Goal: Transaction & Acquisition: Subscribe to service/newsletter

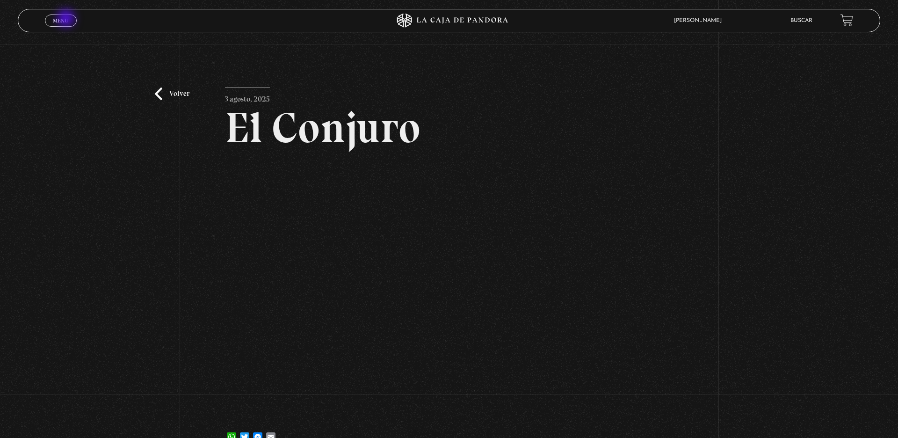
click at [67, 19] on span "Menu" at bounding box center [60, 21] width 15 height 6
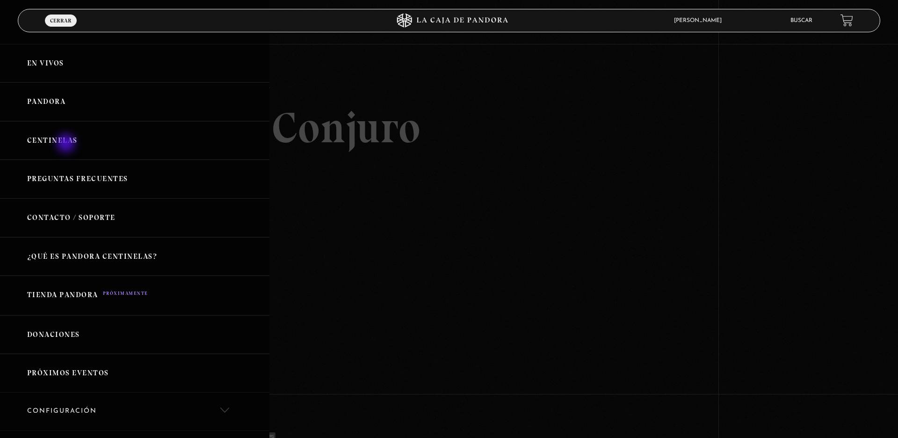
click at [67, 144] on link "Centinelas" at bounding box center [134, 140] width 269 height 39
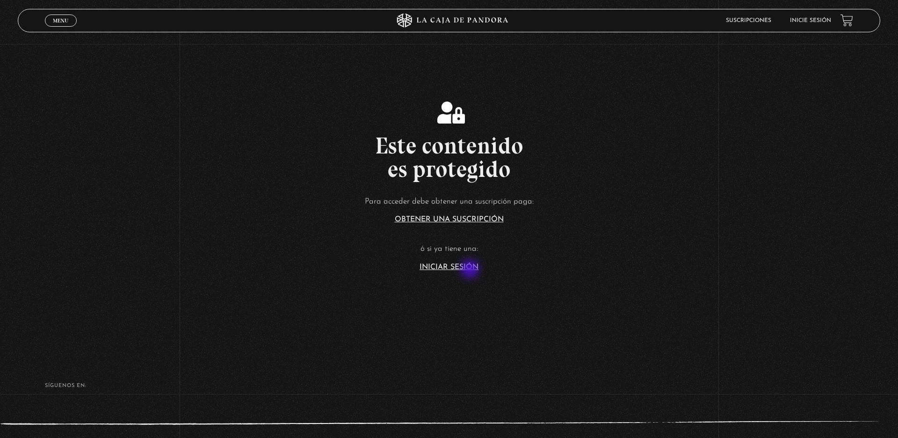
click at [471, 270] on link "Iniciar Sesión" at bounding box center [449, 266] width 59 height 7
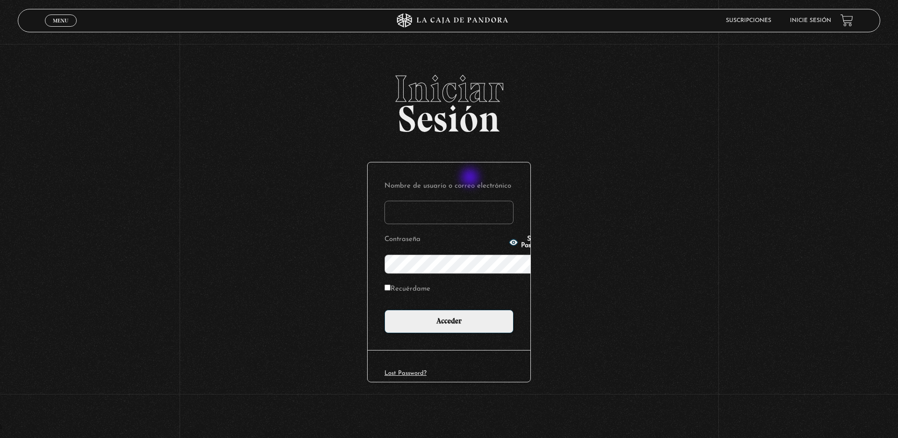
click at [471, 201] on input "Nombre de usuario o correo electrónico" at bounding box center [449, 212] width 129 height 23
type input "[EMAIL_ADDRESS][DOMAIN_NAME]"
click at [398, 282] on label "Recuérdame" at bounding box center [408, 289] width 46 height 15
click at [391, 284] on input "Recuérdame" at bounding box center [388, 287] width 6 height 6
checkbox input "true"
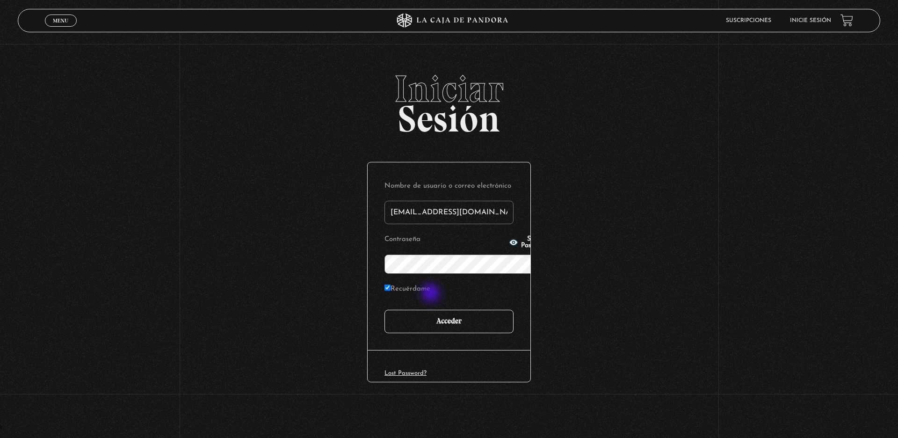
click at [432, 310] on input "Acceder" at bounding box center [449, 321] width 129 height 23
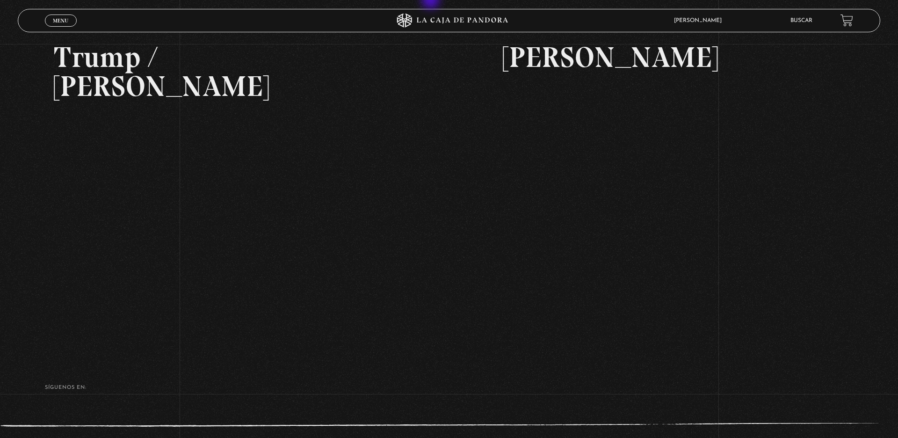
scroll to position [137, 0]
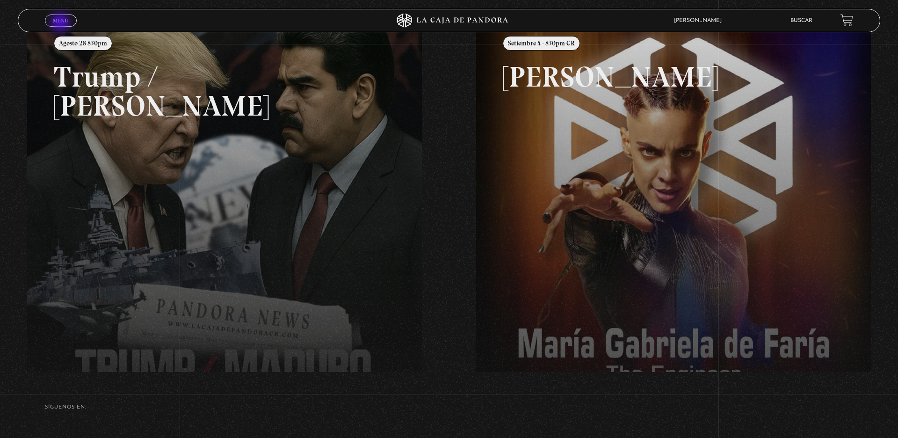
click at [61, 23] on span "Menu" at bounding box center [60, 21] width 15 height 6
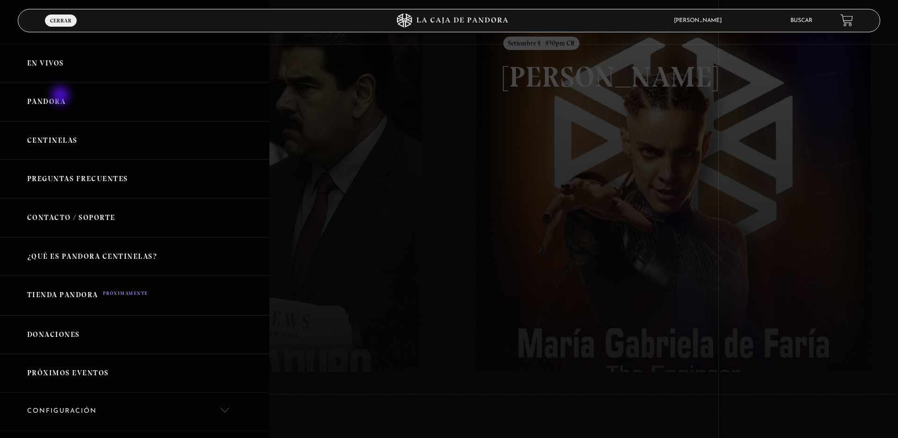
click at [61, 96] on link "Pandora" at bounding box center [134, 101] width 269 height 39
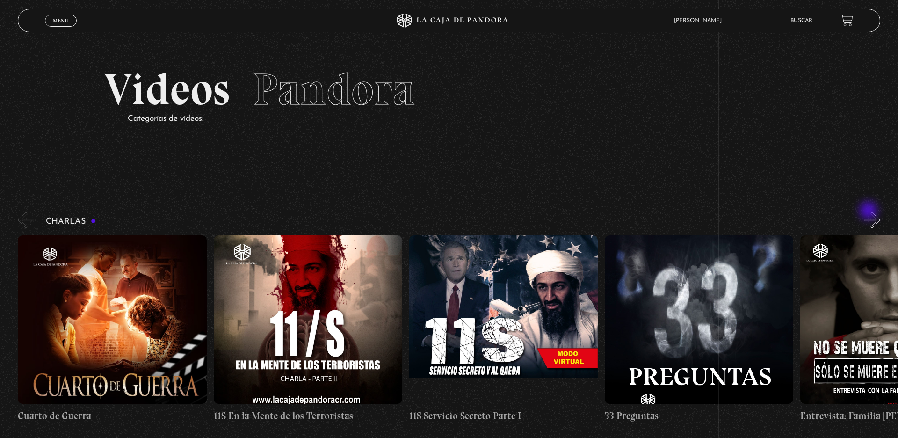
click at [870, 212] on button "»" at bounding box center [872, 220] width 16 height 16
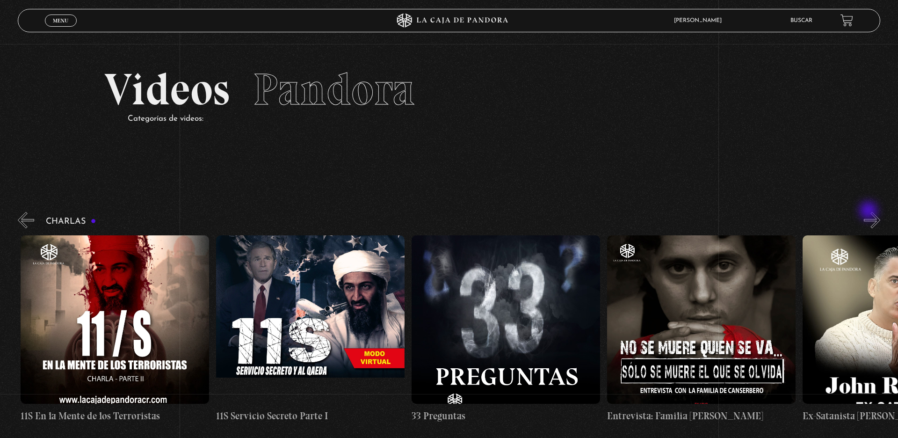
click at [870, 212] on button "»" at bounding box center [872, 220] width 16 height 16
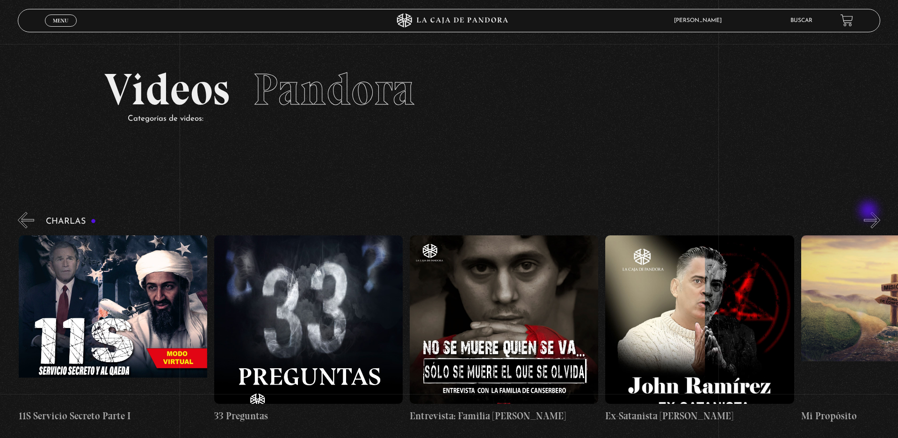
scroll to position [0, 391]
click at [870, 212] on button "»" at bounding box center [872, 220] width 16 height 16
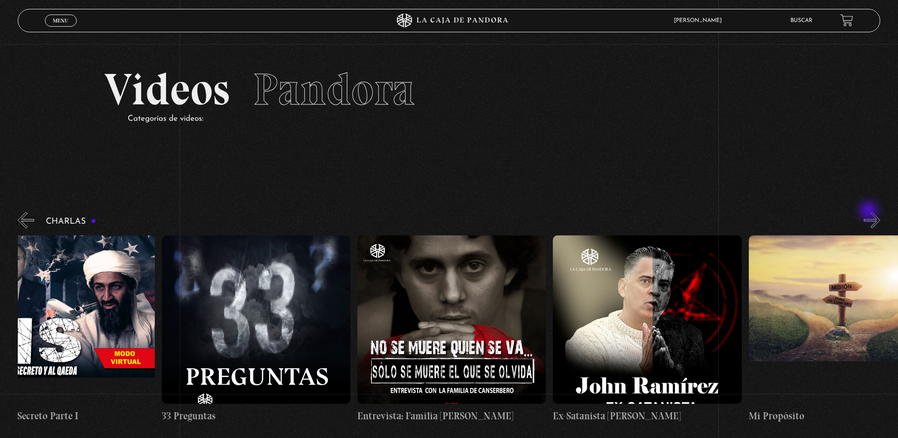
scroll to position [0, 489]
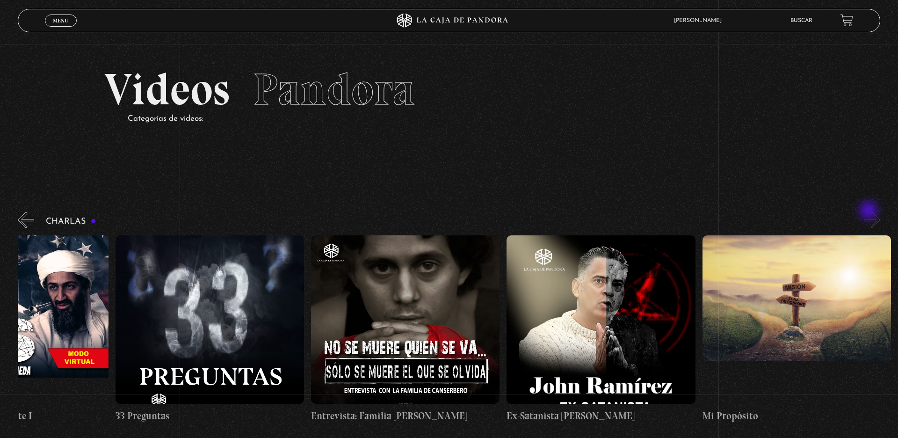
click at [870, 212] on button "»" at bounding box center [872, 220] width 16 height 16
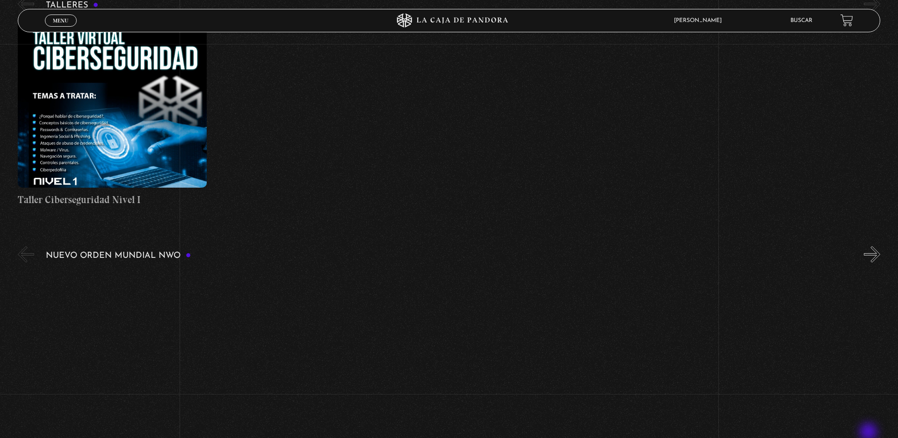
scroll to position [524, 0]
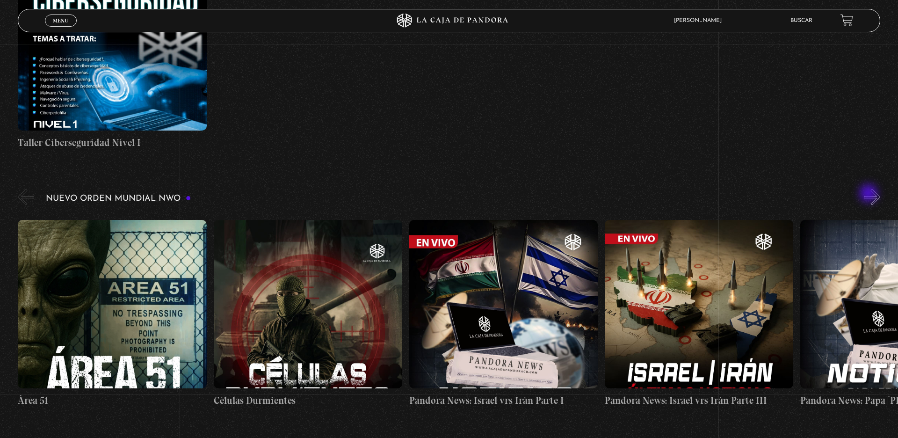
click at [870, 194] on button "»" at bounding box center [872, 197] width 16 height 16
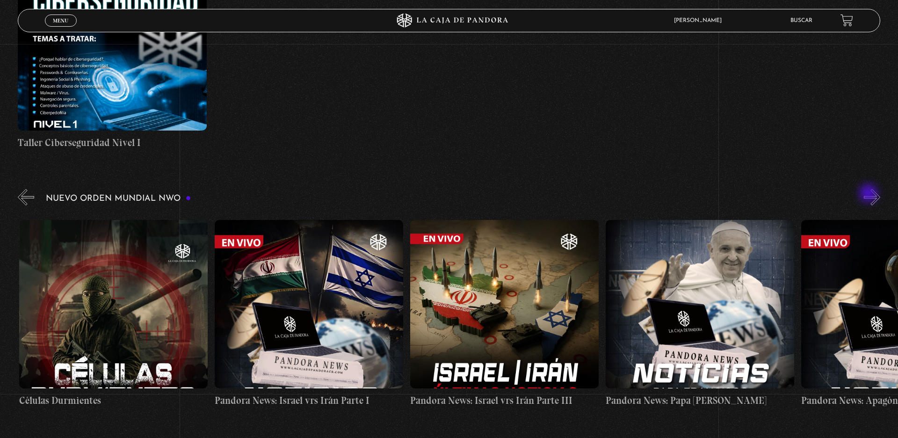
scroll to position [0, 196]
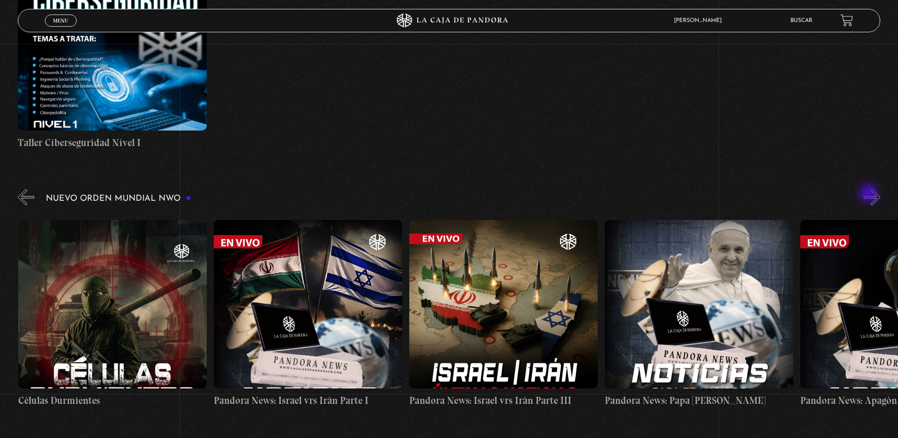
click at [870, 194] on button "»" at bounding box center [872, 197] width 16 height 16
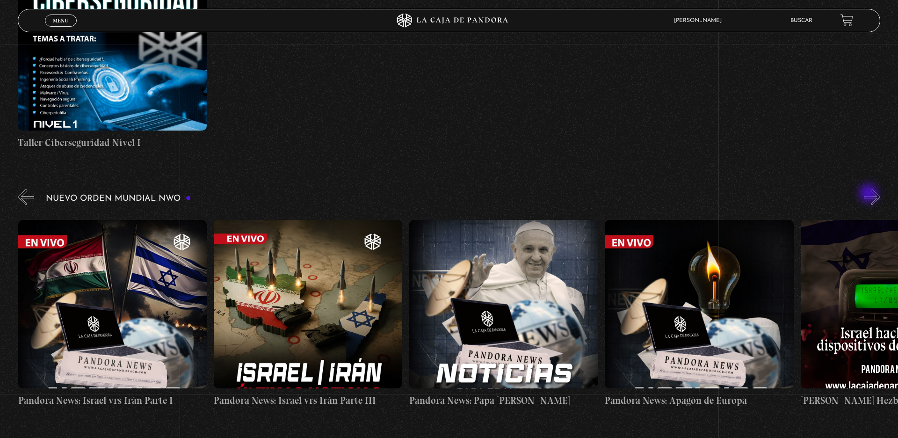
click at [870, 194] on button "»" at bounding box center [872, 197] width 16 height 16
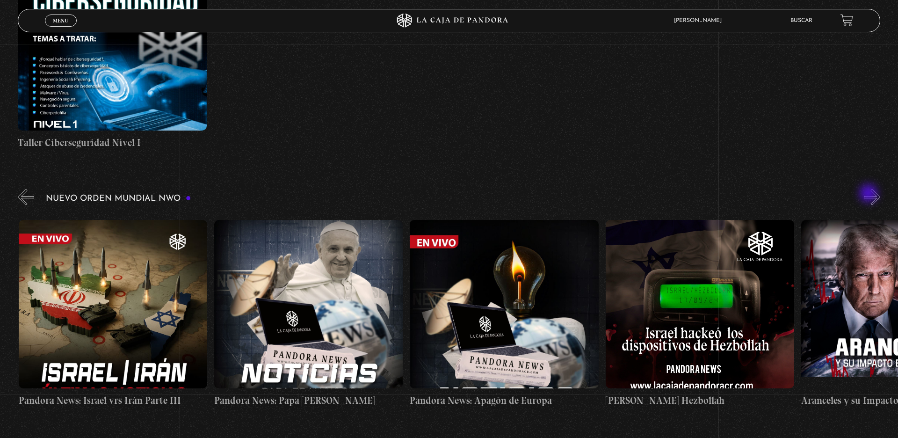
scroll to position [0, 587]
click at [870, 194] on button "»" at bounding box center [872, 197] width 16 height 16
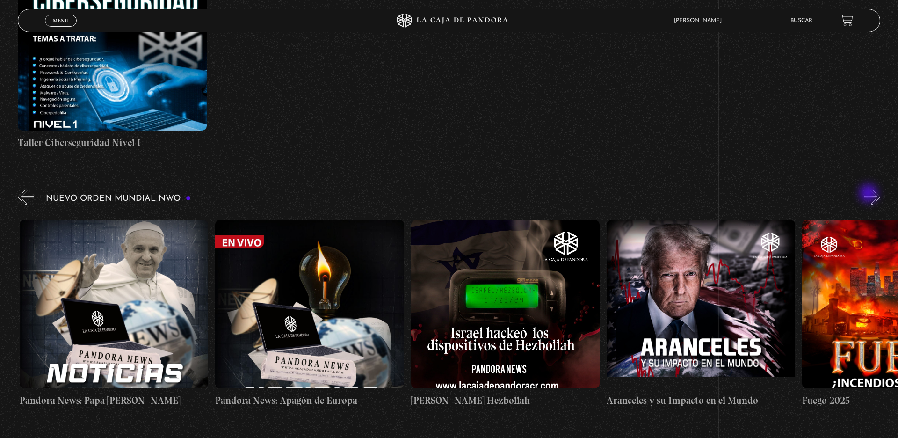
scroll to position [0, 782]
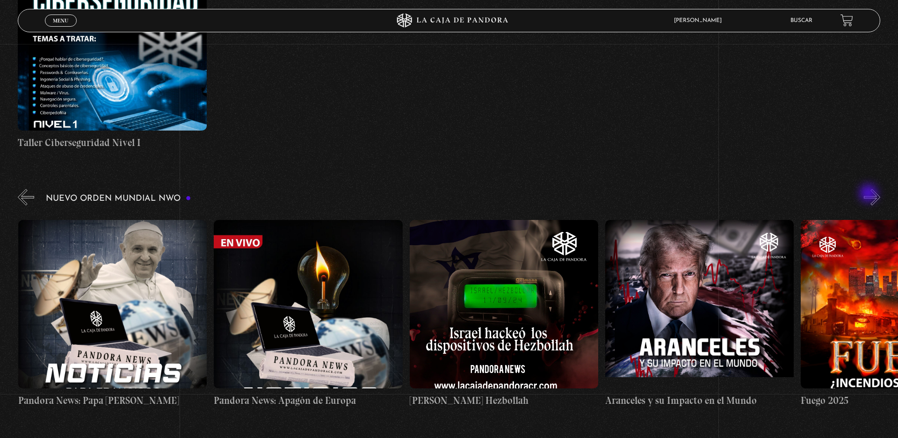
click at [870, 194] on button "»" at bounding box center [872, 197] width 16 height 16
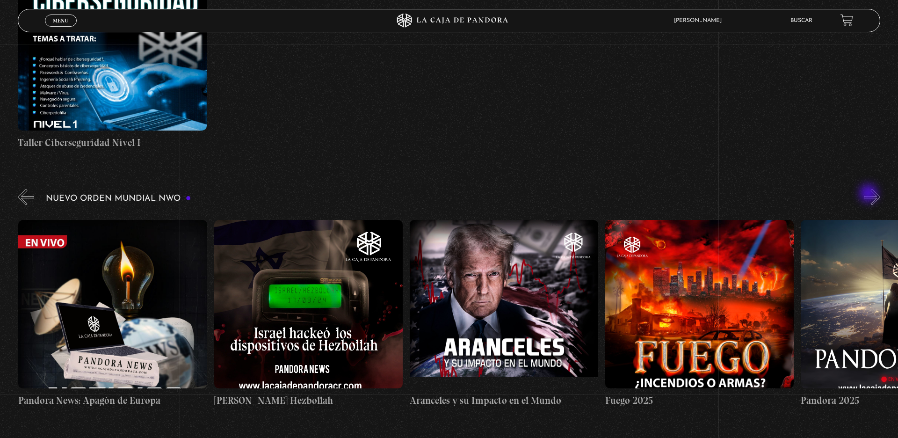
scroll to position [0, 978]
click at [870, 194] on button "»" at bounding box center [872, 197] width 16 height 16
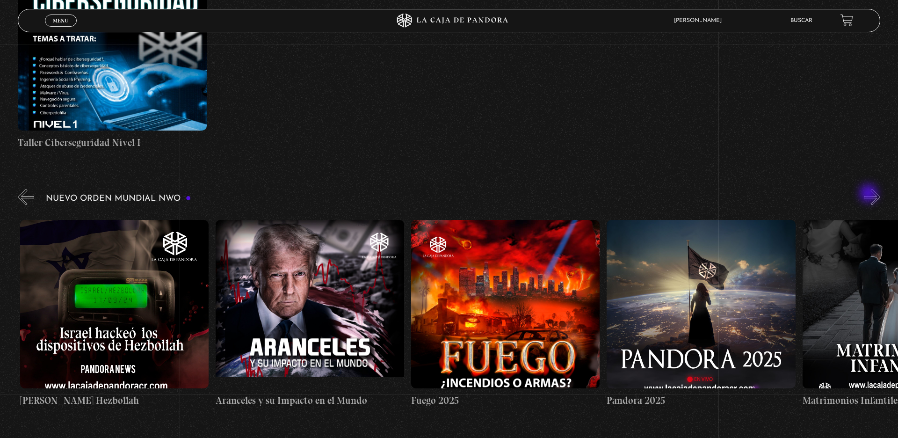
scroll to position [0, 1174]
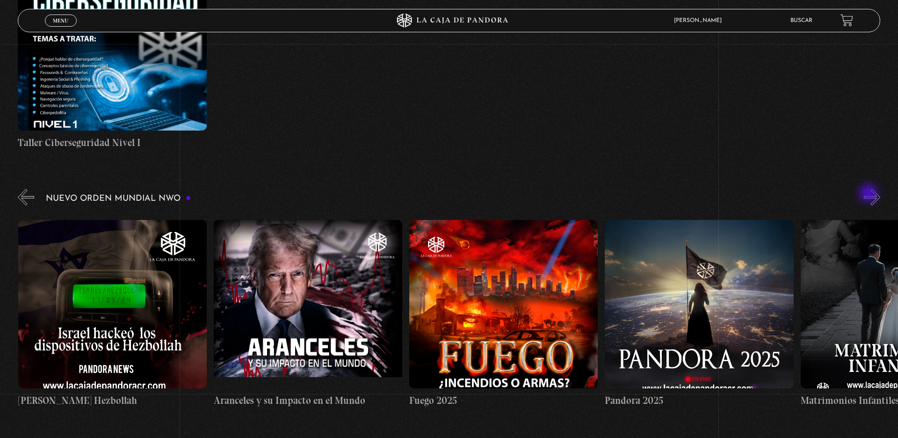
click at [870, 194] on button "»" at bounding box center [872, 197] width 16 height 16
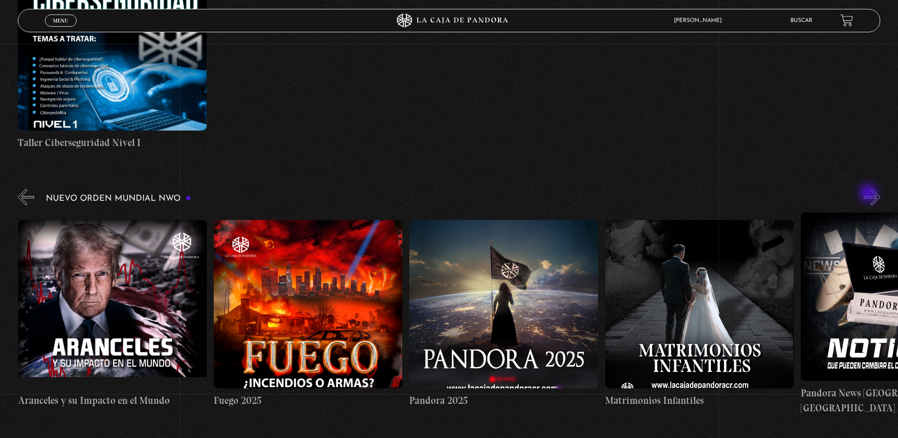
scroll to position [0, 1369]
click at [870, 194] on button "»" at bounding box center [872, 197] width 16 height 16
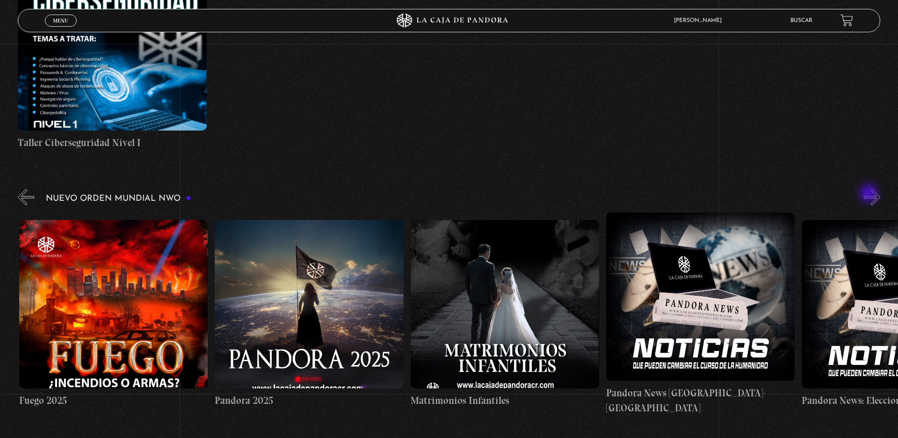
scroll to position [0, 1565]
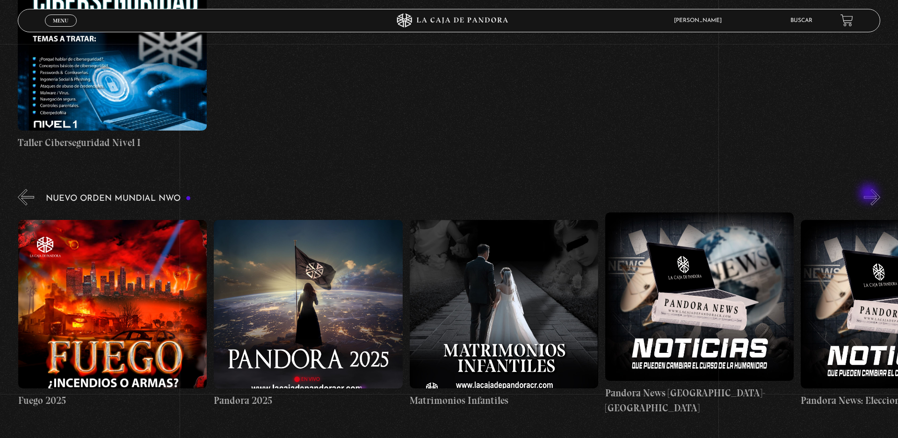
click at [870, 194] on button "»" at bounding box center [872, 197] width 16 height 16
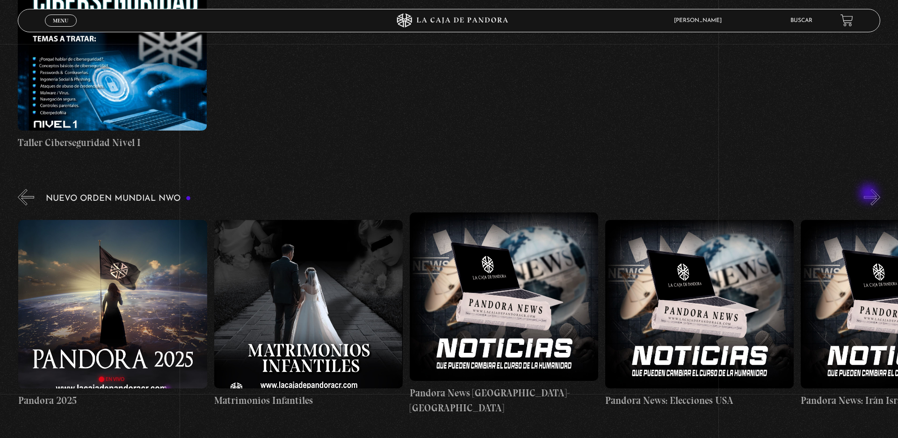
scroll to position [0, 1761]
click at [870, 194] on button "»" at bounding box center [872, 197] width 16 height 16
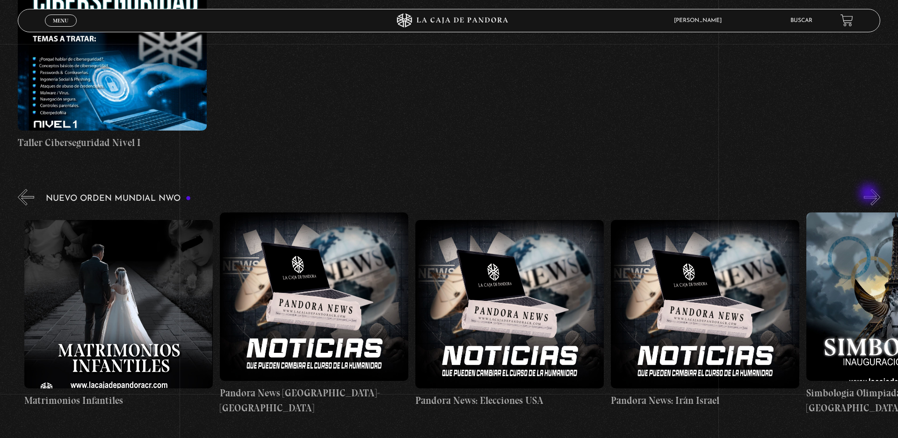
scroll to position [0, 1956]
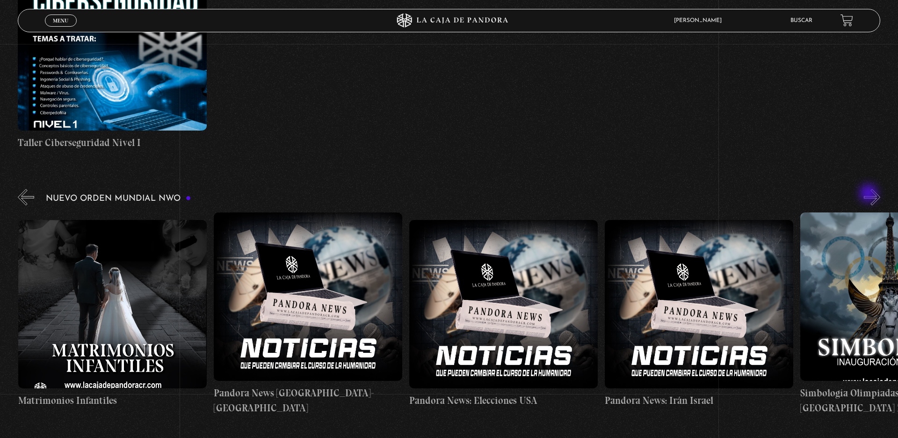
click at [870, 194] on button "»" at bounding box center [872, 197] width 16 height 16
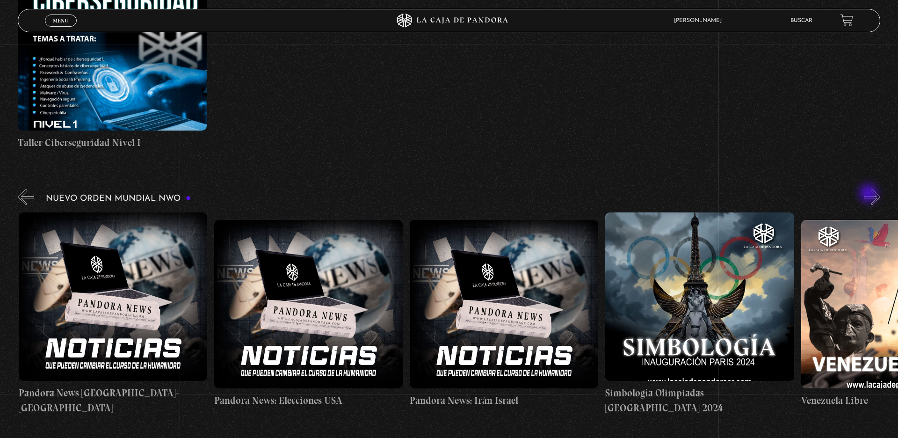
scroll to position [0, 2152]
click at [870, 194] on button "»" at bounding box center [872, 197] width 16 height 16
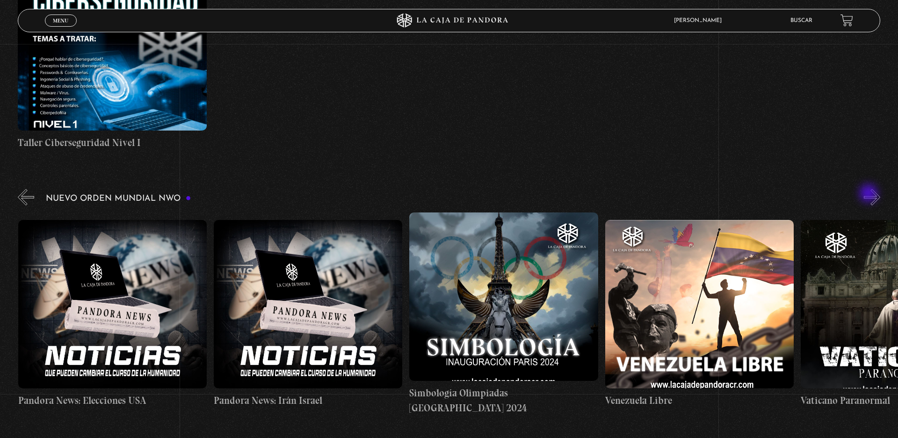
click at [870, 194] on button "»" at bounding box center [872, 197] width 16 height 16
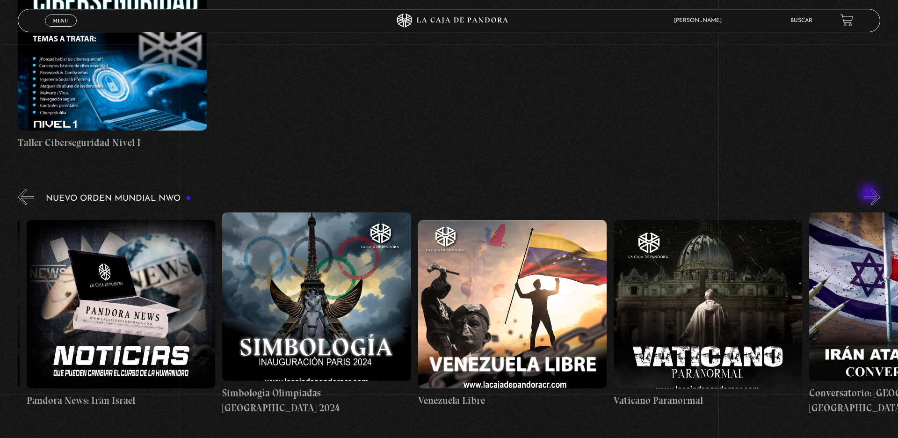
scroll to position [0, 2543]
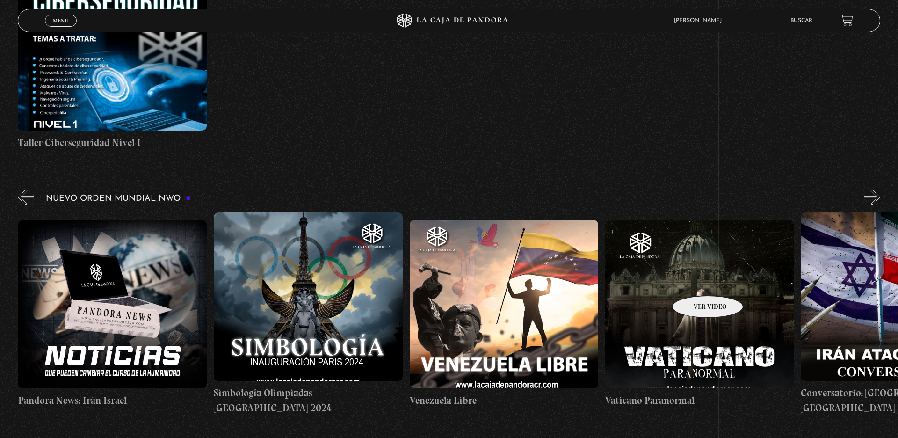
click at [696, 282] on figure at bounding box center [699, 304] width 189 height 168
